Goal: Information Seeking & Learning: Stay updated

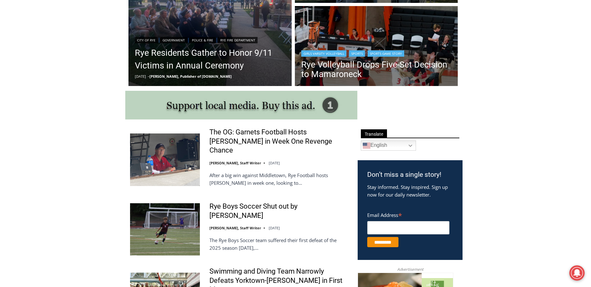
scroll to position [191, 0]
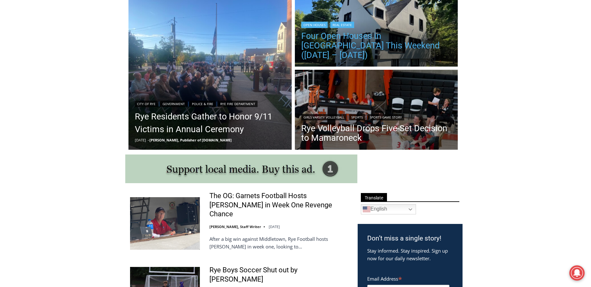
click at [375, 49] on link "Four Open Houses in [GEOGRAPHIC_DATA] This Weekend ([DATE] – [DATE])" at bounding box center [376, 45] width 150 height 29
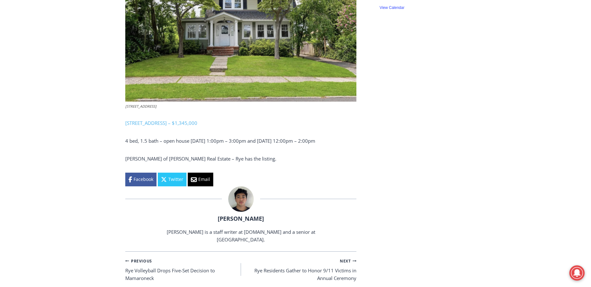
scroll to position [1136, 0]
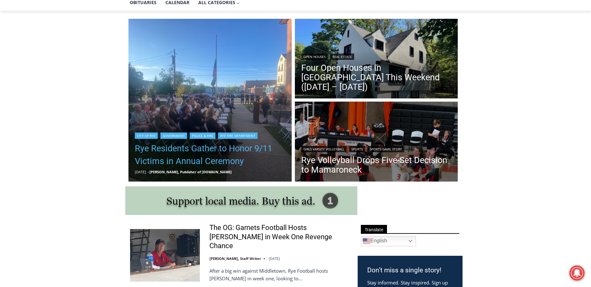
scroll to position [96, 0]
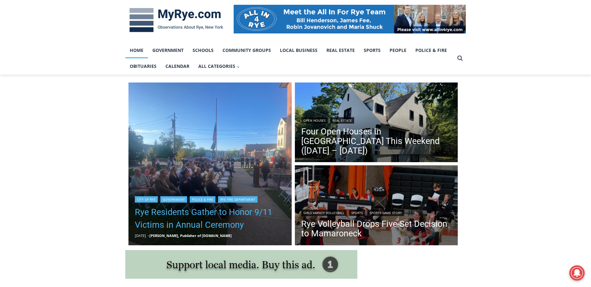
click at [201, 214] on link "Rye Residents Gather to Honor 9/11 Victims in Annual Ceremony" at bounding box center [210, 218] width 150 height 25
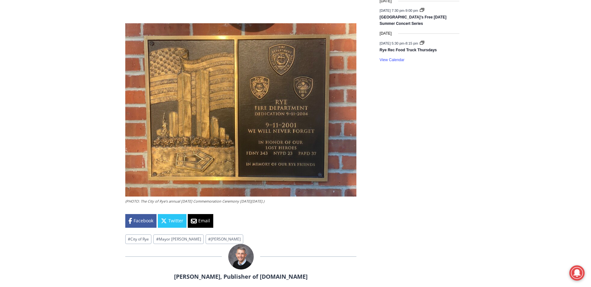
scroll to position [1211, 0]
